Goal: Register for event/course

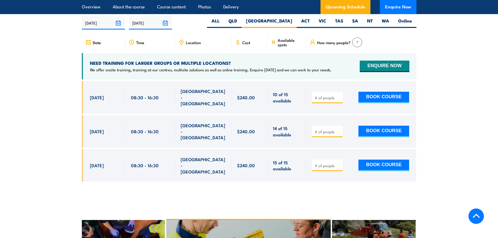
scroll to position [1035, 0]
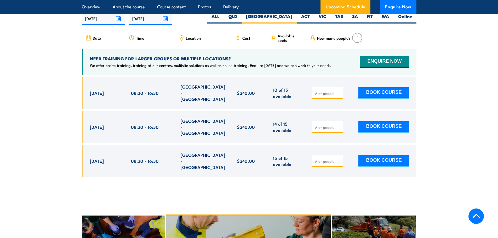
click at [190, 40] on span "Location" at bounding box center [193, 38] width 15 height 4
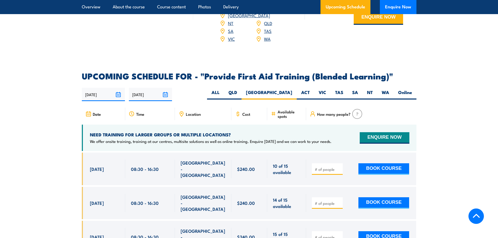
scroll to position [957, 0]
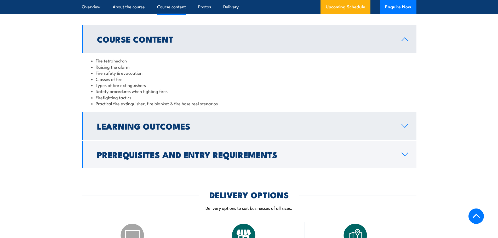
scroll to position [496, 0]
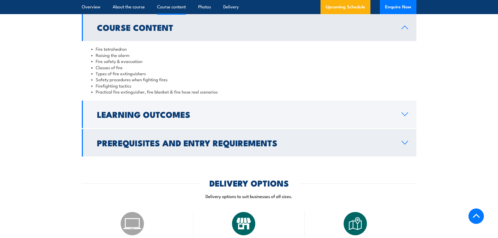
click at [398, 147] on link "Prerequisites and Entry Requirements" at bounding box center [249, 142] width 334 height 27
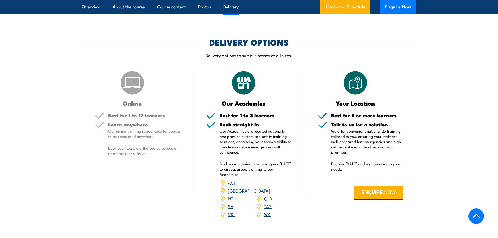
scroll to position [627, 0]
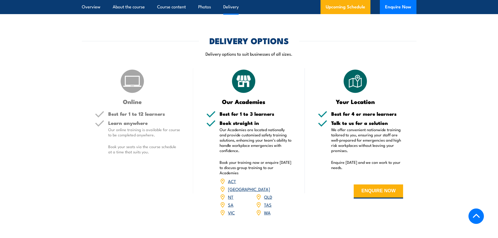
click at [266, 186] on link "[GEOGRAPHIC_DATA]" at bounding box center [249, 189] width 42 height 6
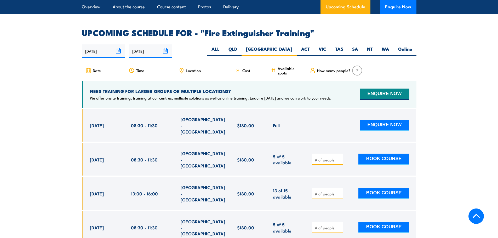
scroll to position [851, 0]
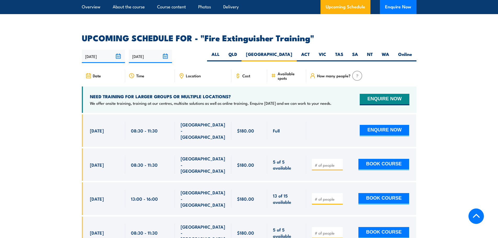
click at [182, 73] on icon at bounding box center [181, 76] width 6 height 6
click at [291, 51] on label "[GEOGRAPHIC_DATA]" at bounding box center [268, 56] width 55 height 10
click at [292, 51] on input "[GEOGRAPHIC_DATA]" at bounding box center [293, 52] width 3 height 3
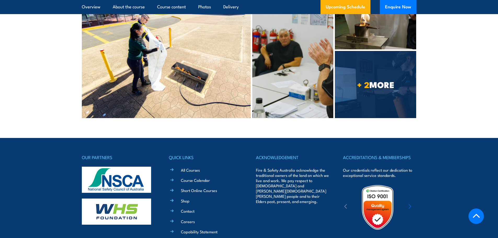
scroll to position [1481, 0]
